Goal: Task Accomplishment & Management: Manage account settings

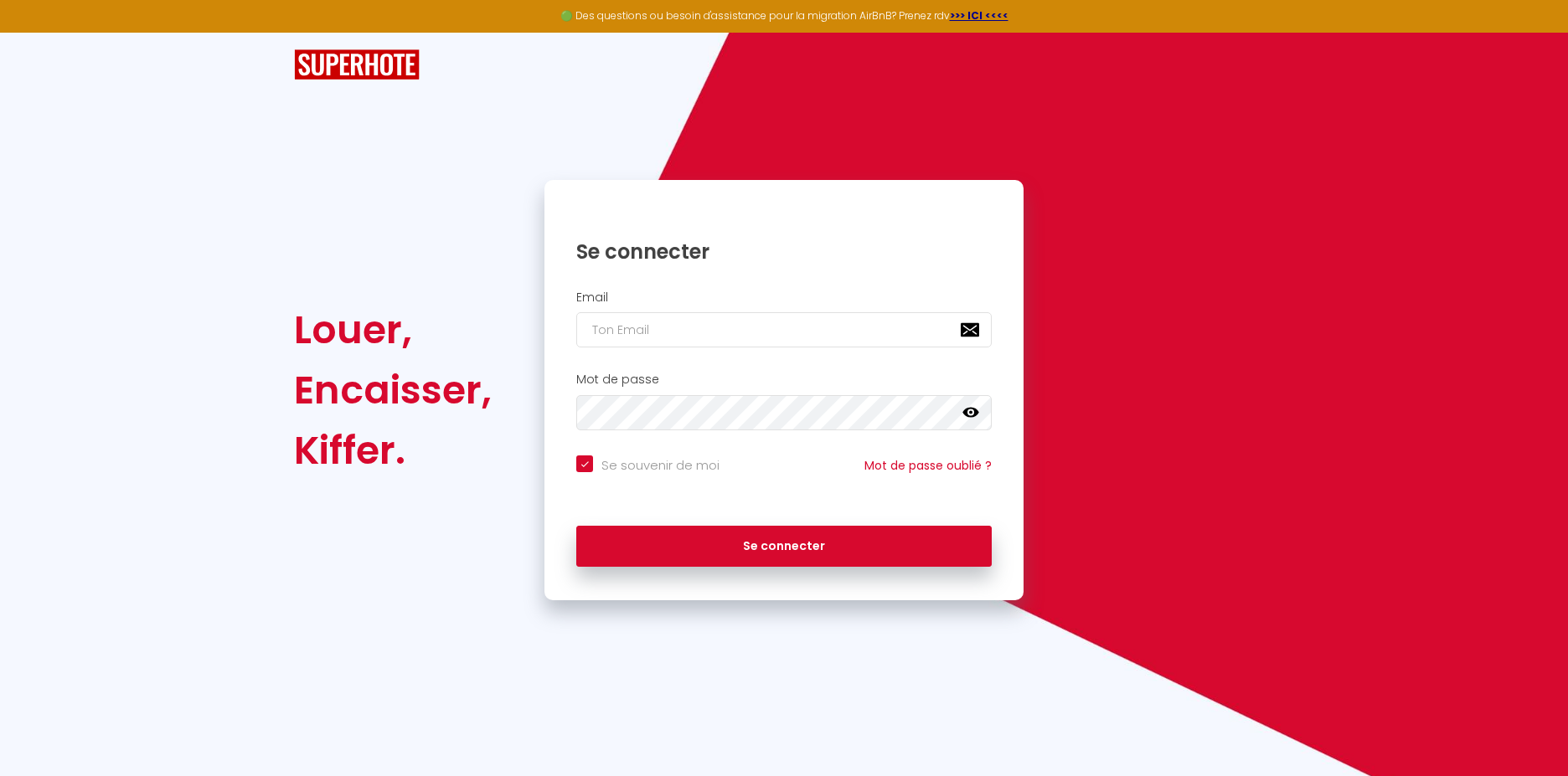
checkbox input "true"
type input "[EMAIL_ADDRESS][DOMAIN_NAME]"
checkbox input "true"
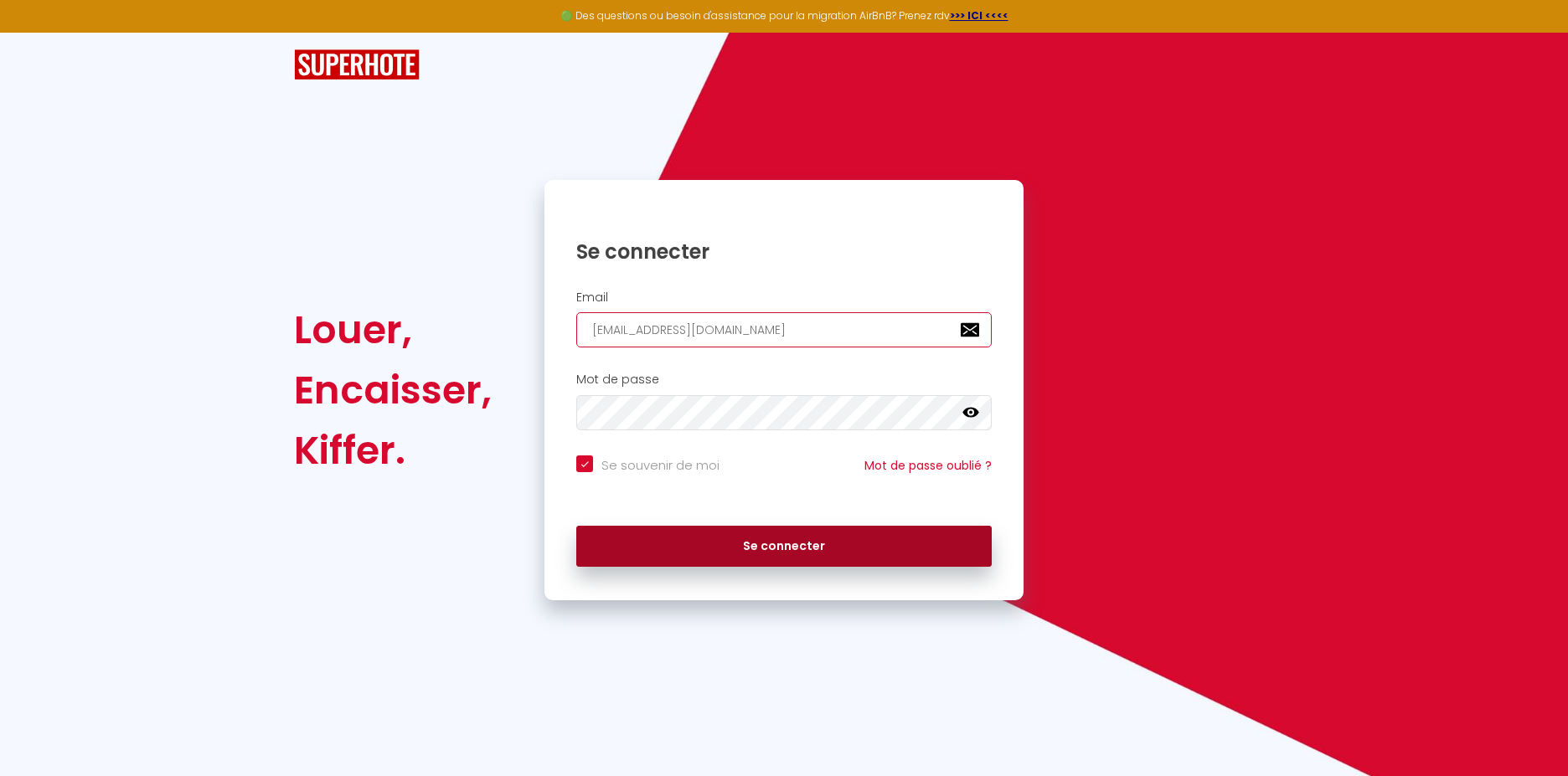
type input "[EMAIL_ADDRESS][DOMAIN_NAME]"
click at [777, 558] on button "Se connecter" at bounding box center [783, 547] width 415 height 42
checkbox input "true"
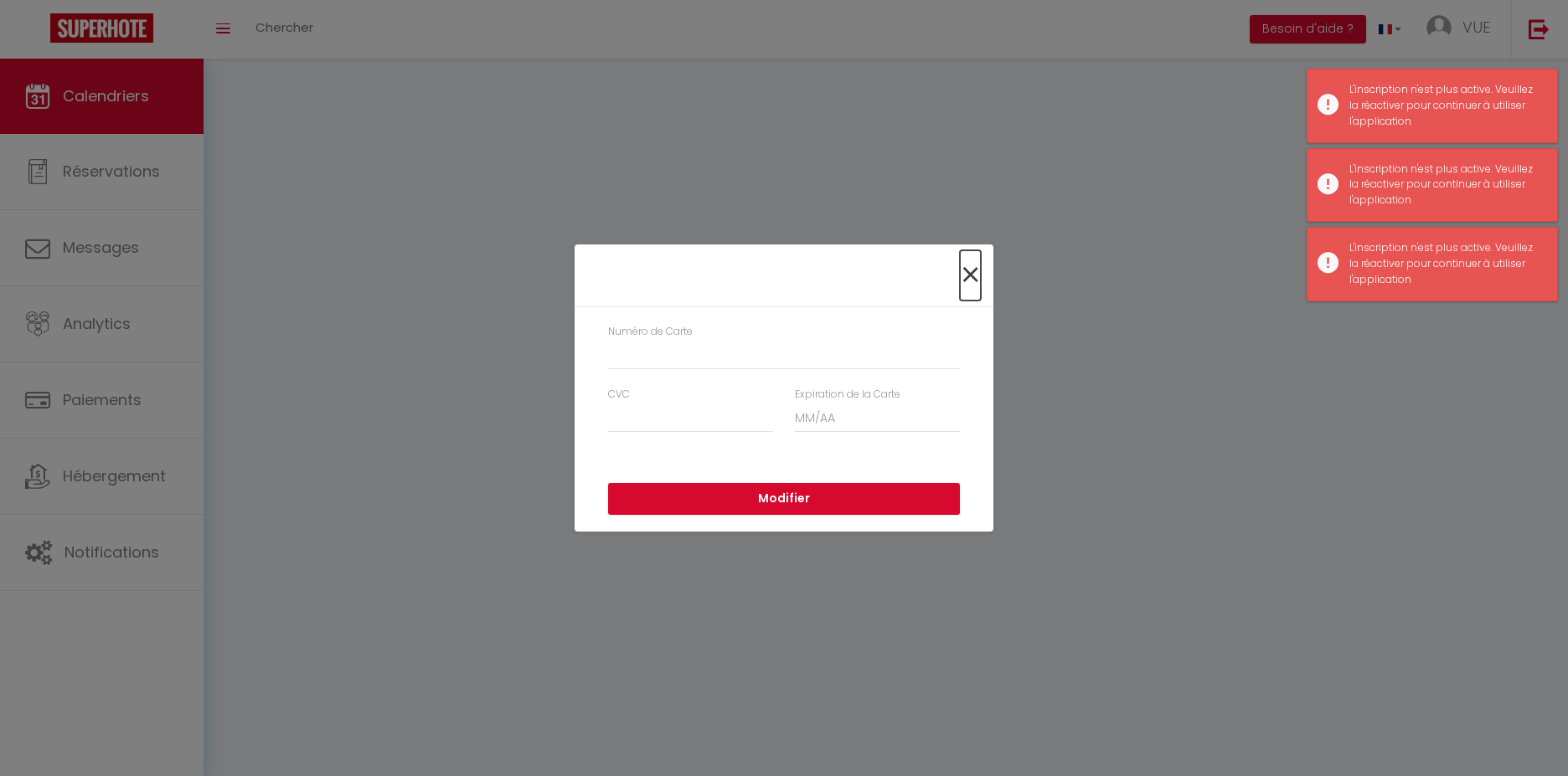
click at [977, 283] on span "×" at bounding box center [969, 276] width 21 height 51
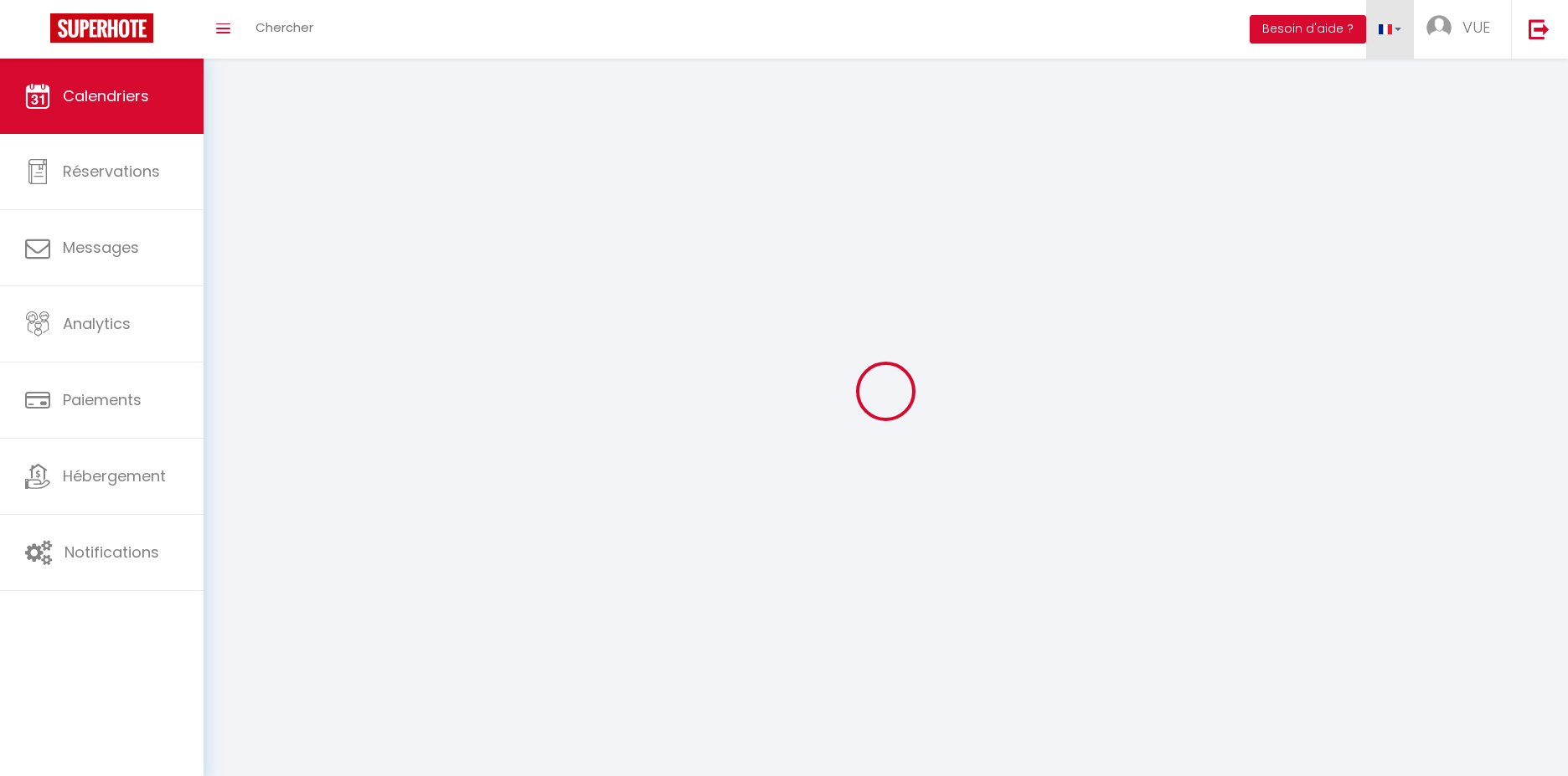
click at [1397, 35] on link at bounding box center [1390, 29] width 49 height 58
click at [1521, 103] on div at bounding box center [886, 390] width 1324 height 625
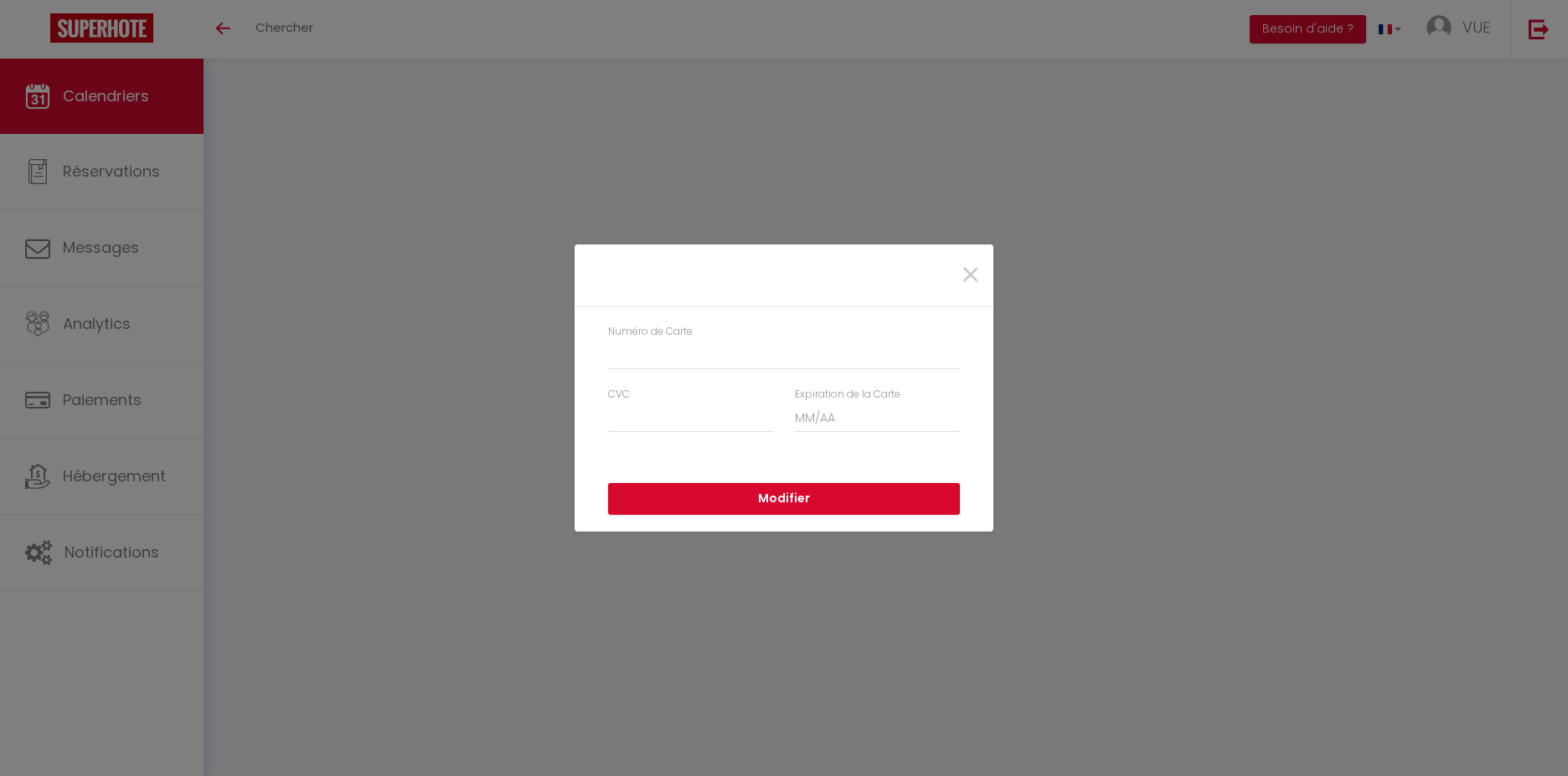
click at [631, 351] on div "Numéro de Carte" at bounding box center [783, 347] width 352 height 46
click at [633, 352] on input "Numéro de Carte" at bounding box center [783, 355] width 352 height 30
click at [973, 274] on span "×" at bounding box center [969, 276] width 21 height 51
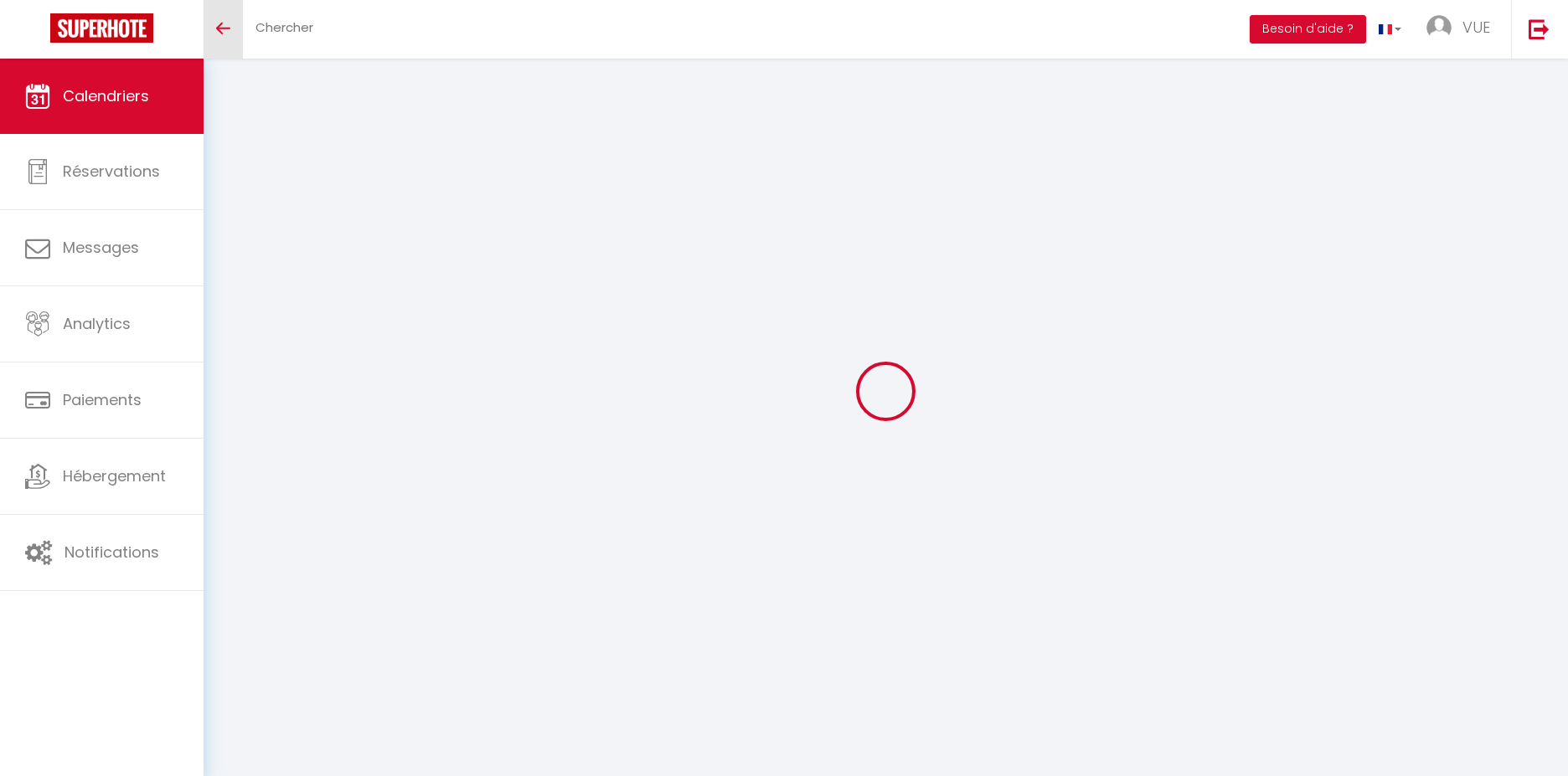
click at [213, 33] on link "Toggle menubar" at bounding box center [223, 29] width 40 height 58
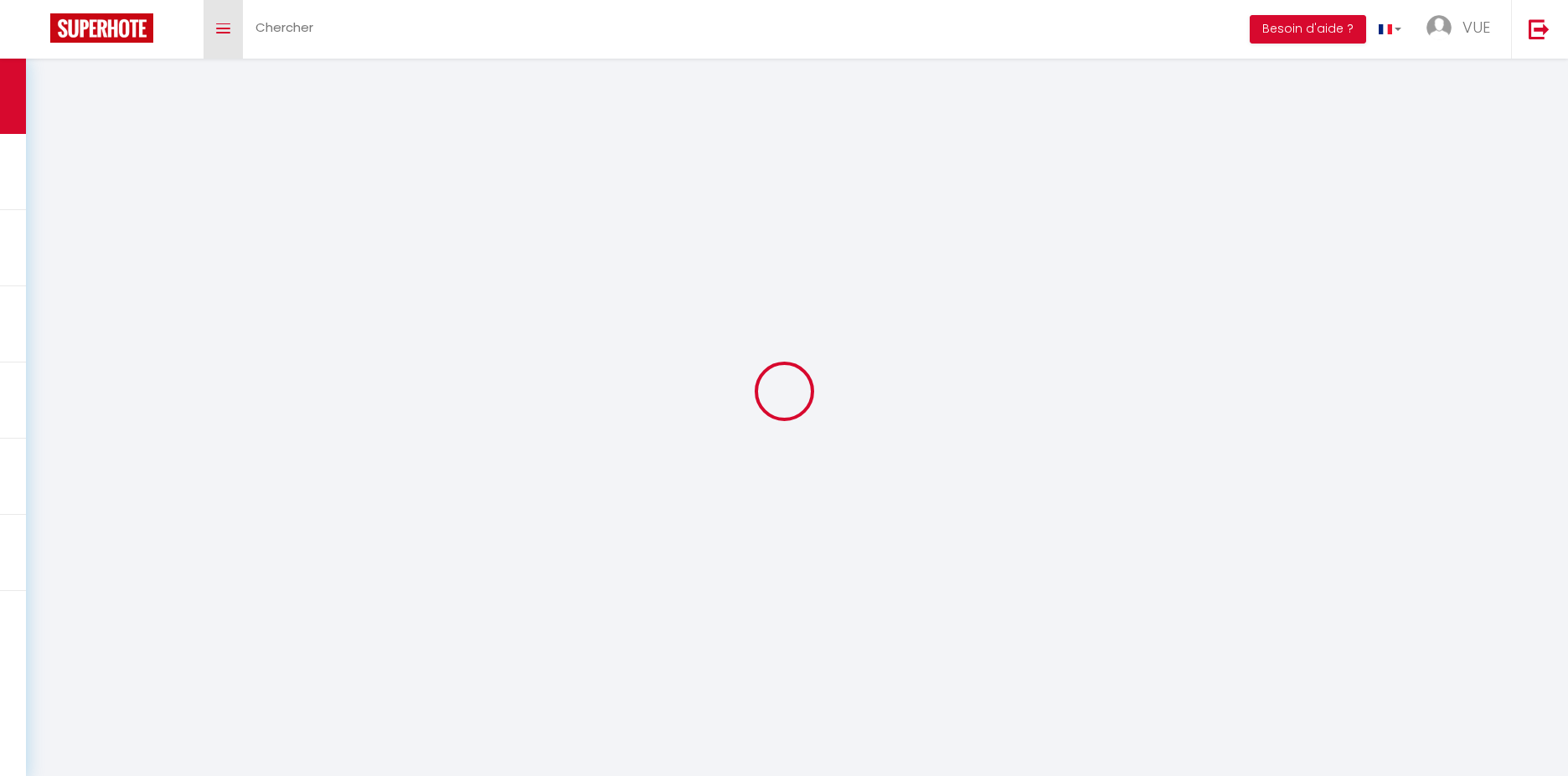
click at [226, 29] on icon "Toggle menubar" at bounding box center [223, 29] width 14 height 10
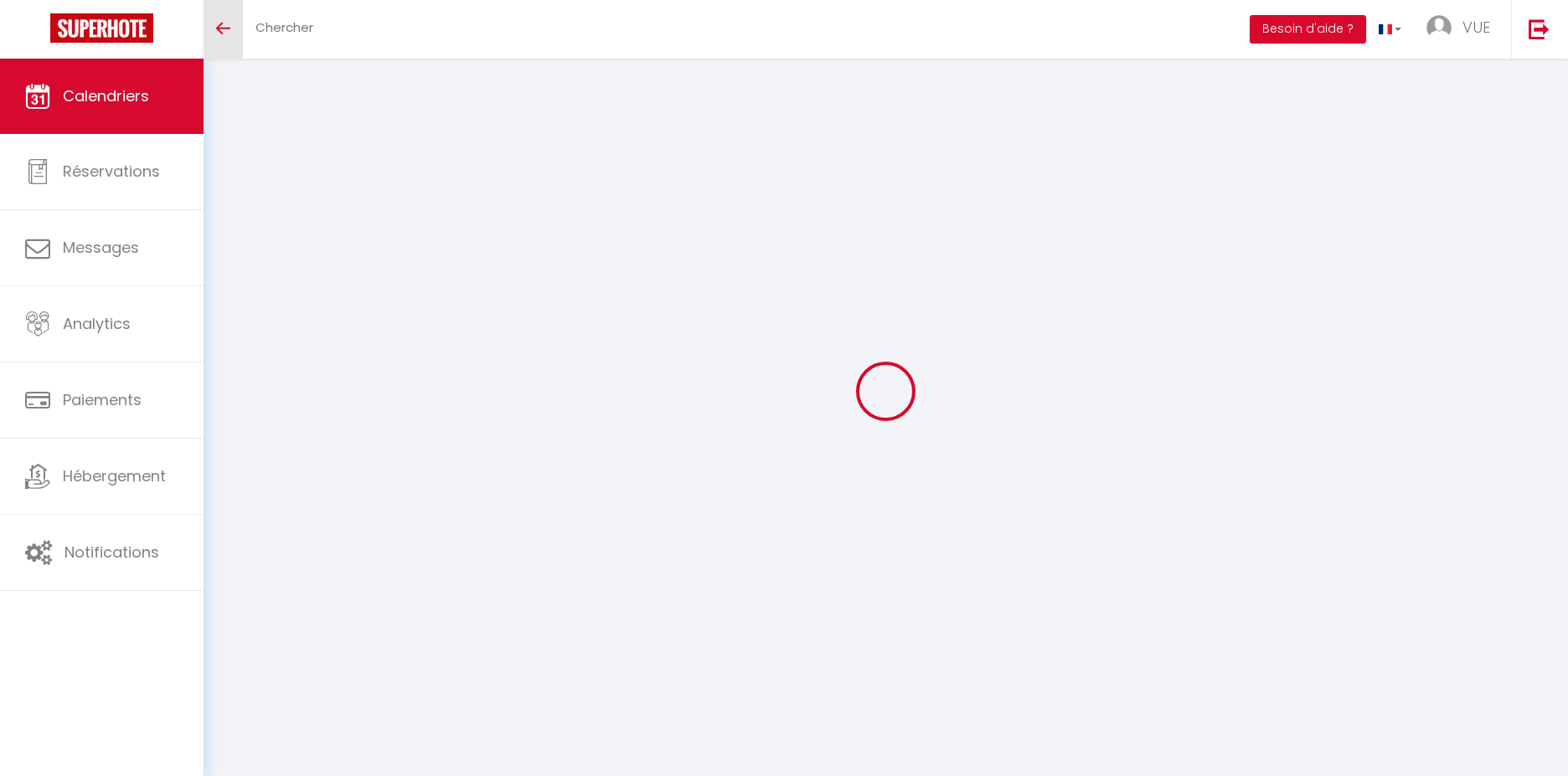
scroll to position [3, 0]
